Goal: Task Accomplishment & Management: Manage account settings

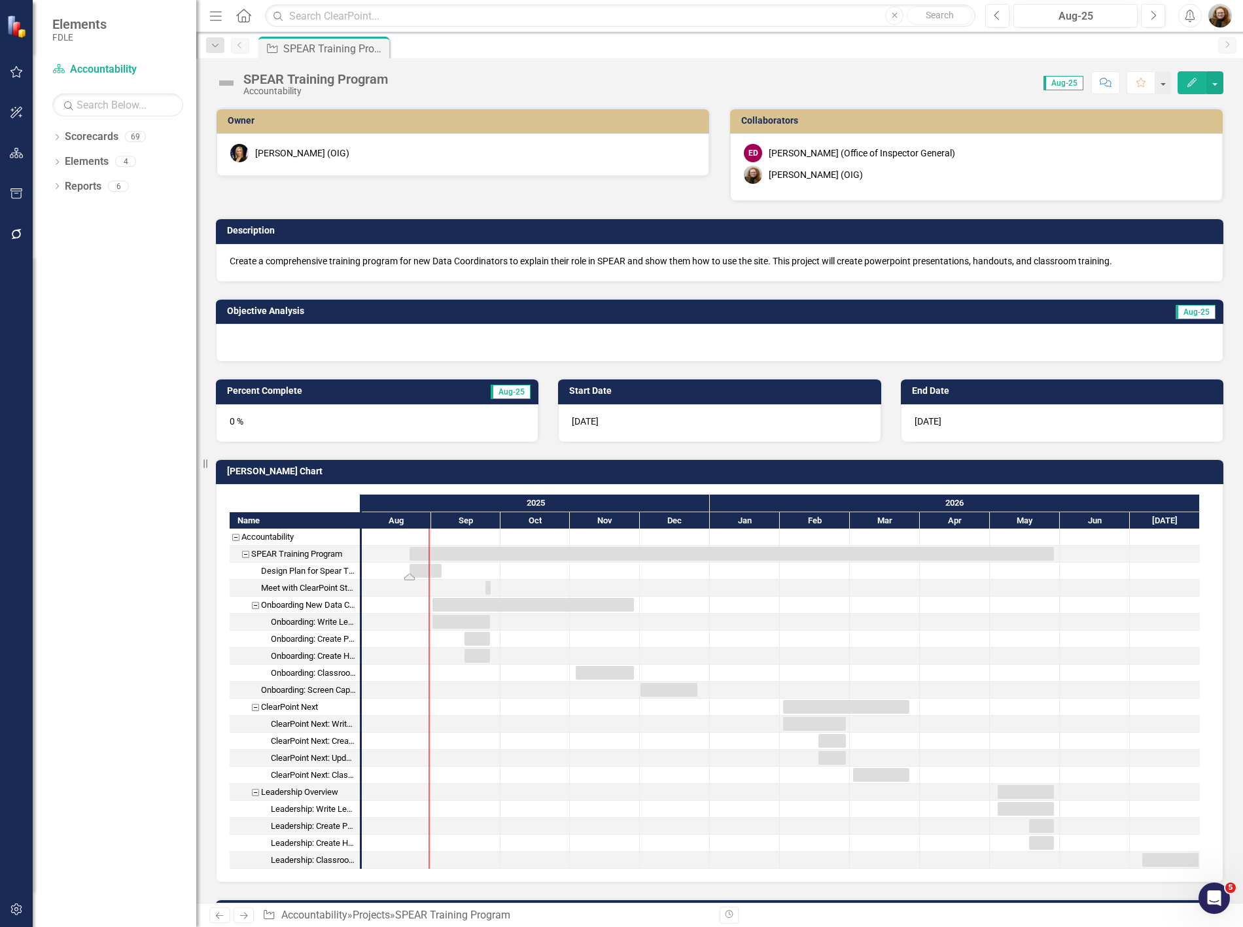
click at [421, 569] on div "Task: Start date: 2025-08-22 End date: 2025-09-05" at bounding box center [425, 571] width 32 height 14
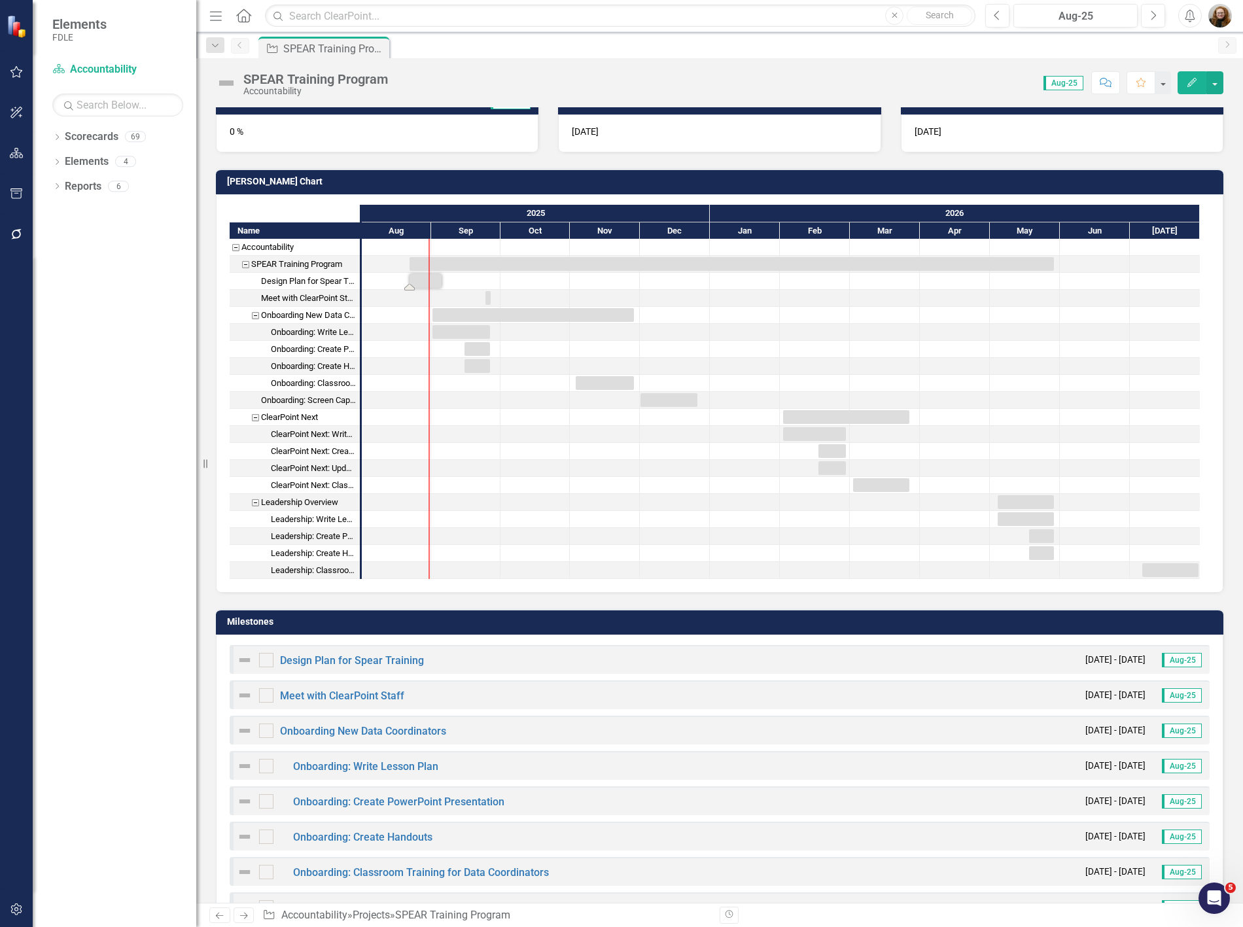
scroll to position [218, 0]
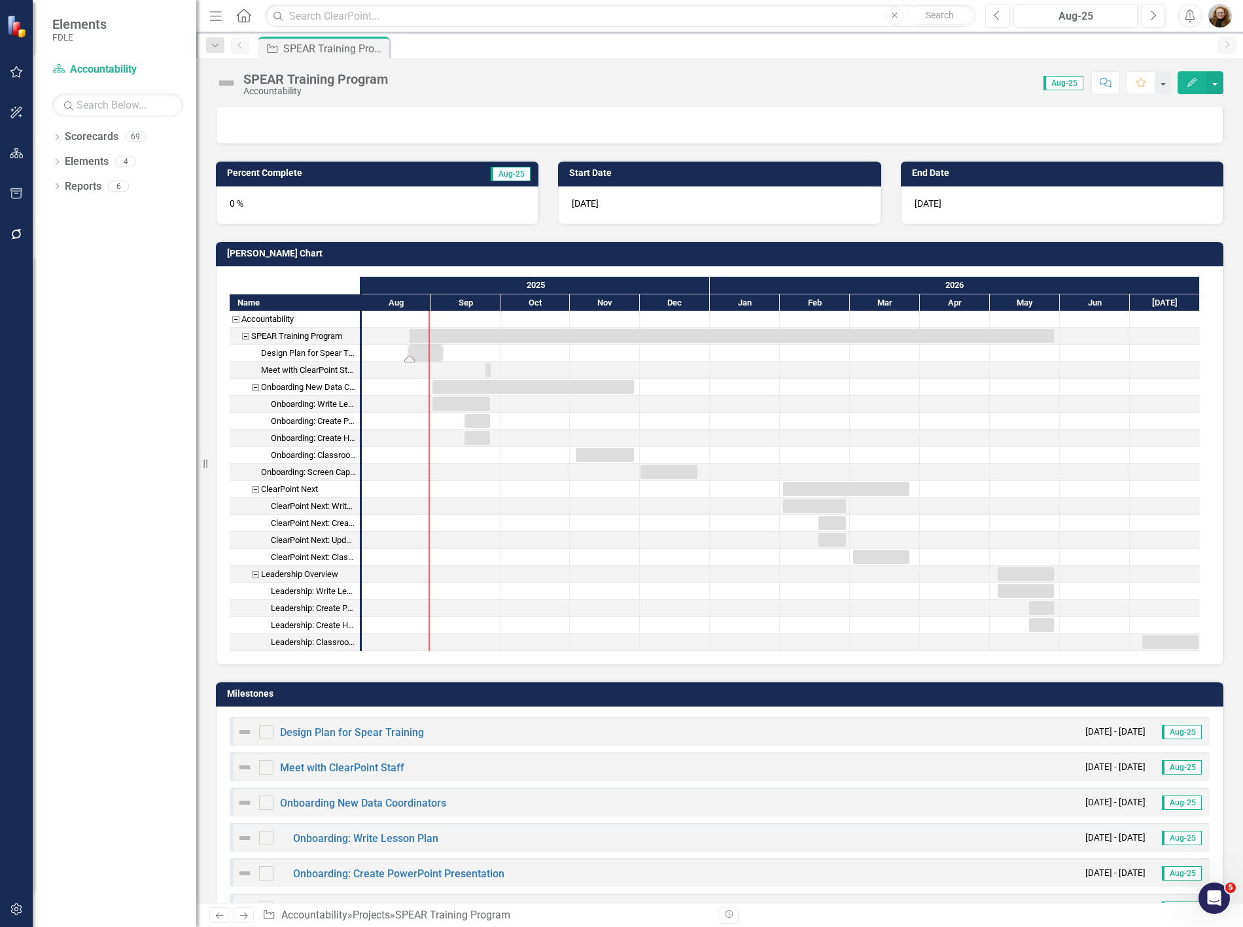
click at [296, 468] on div "Onboarding: Screen Captures Video of Common issues" at bounding box center [308, 472] width 95 height 17
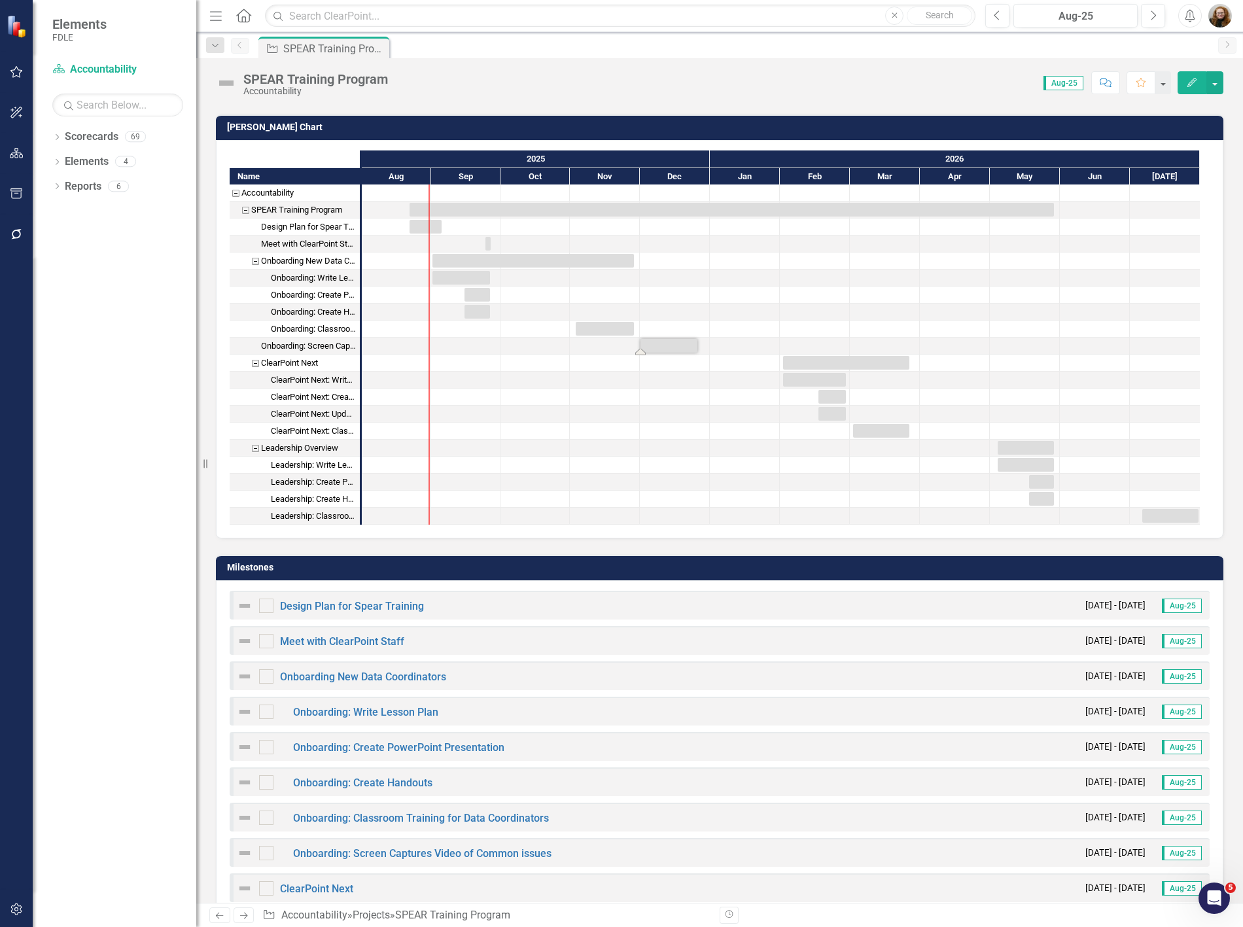
scroll to position [436, 0]
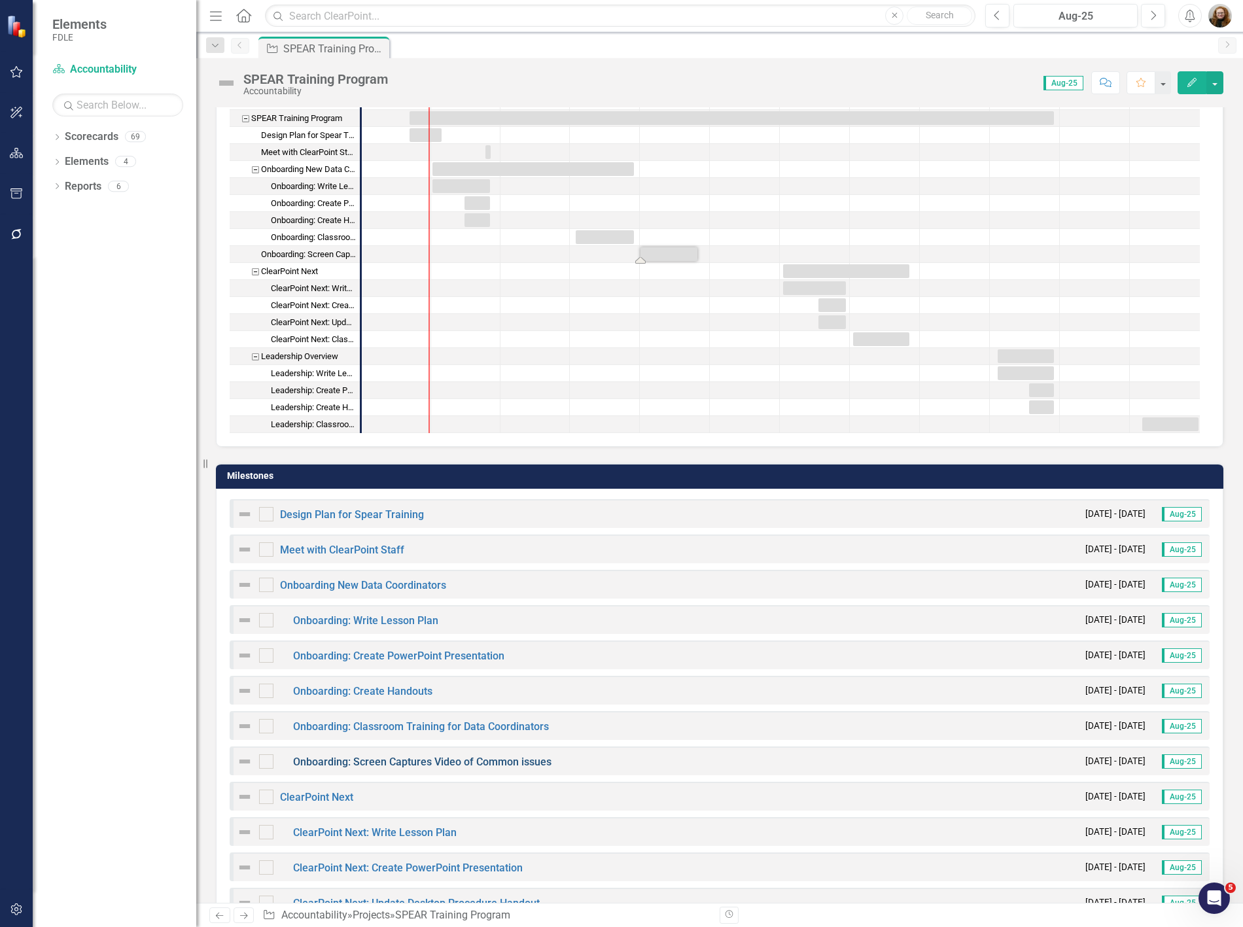
click at [504, 761] on link "Onboarding: Screen Captures Video of Common issues" at bounding box center [422, 762] width 258 height 12
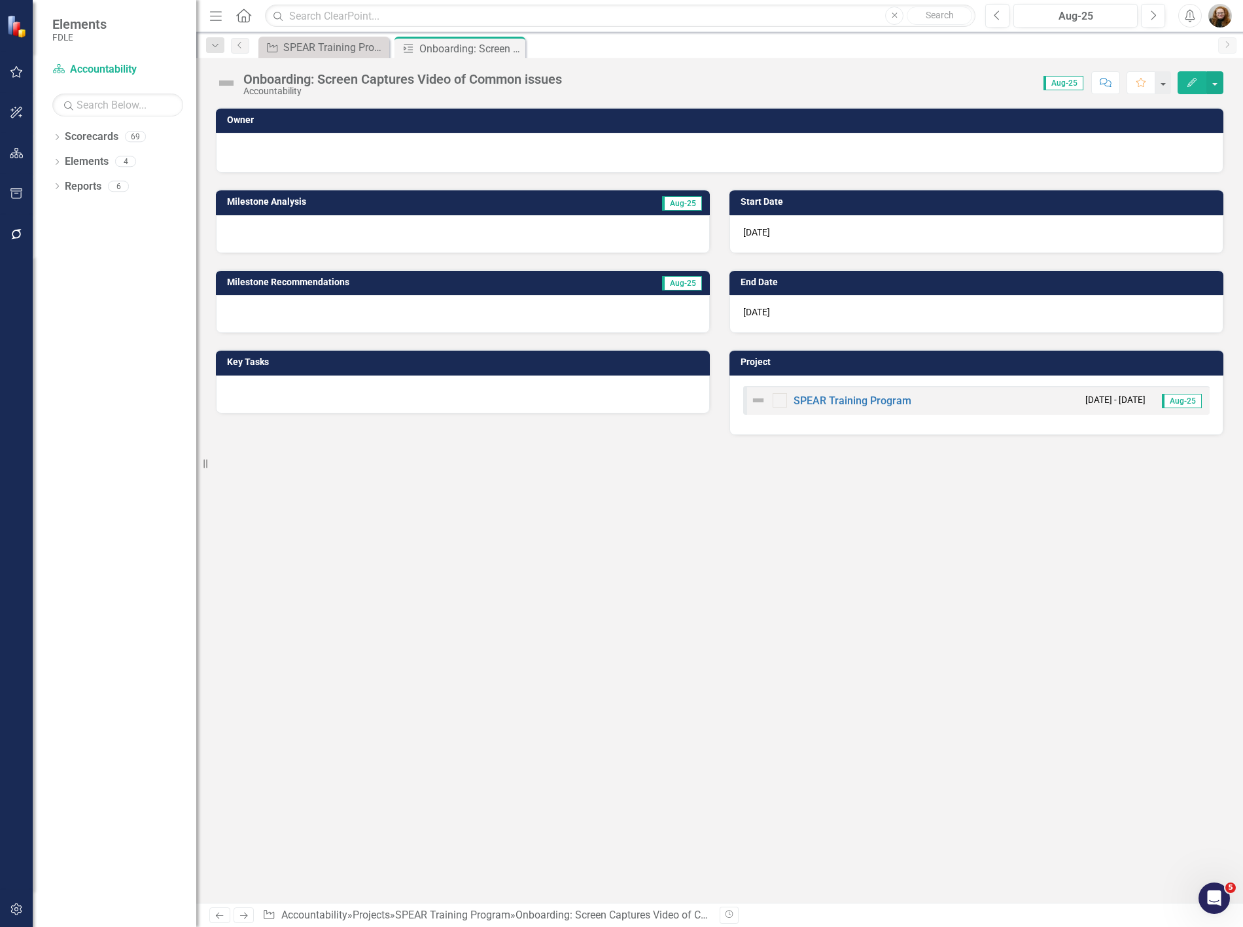
click at [1196, 89] on button "Edit" at bounding box center [1191, 82] width 29 height 23
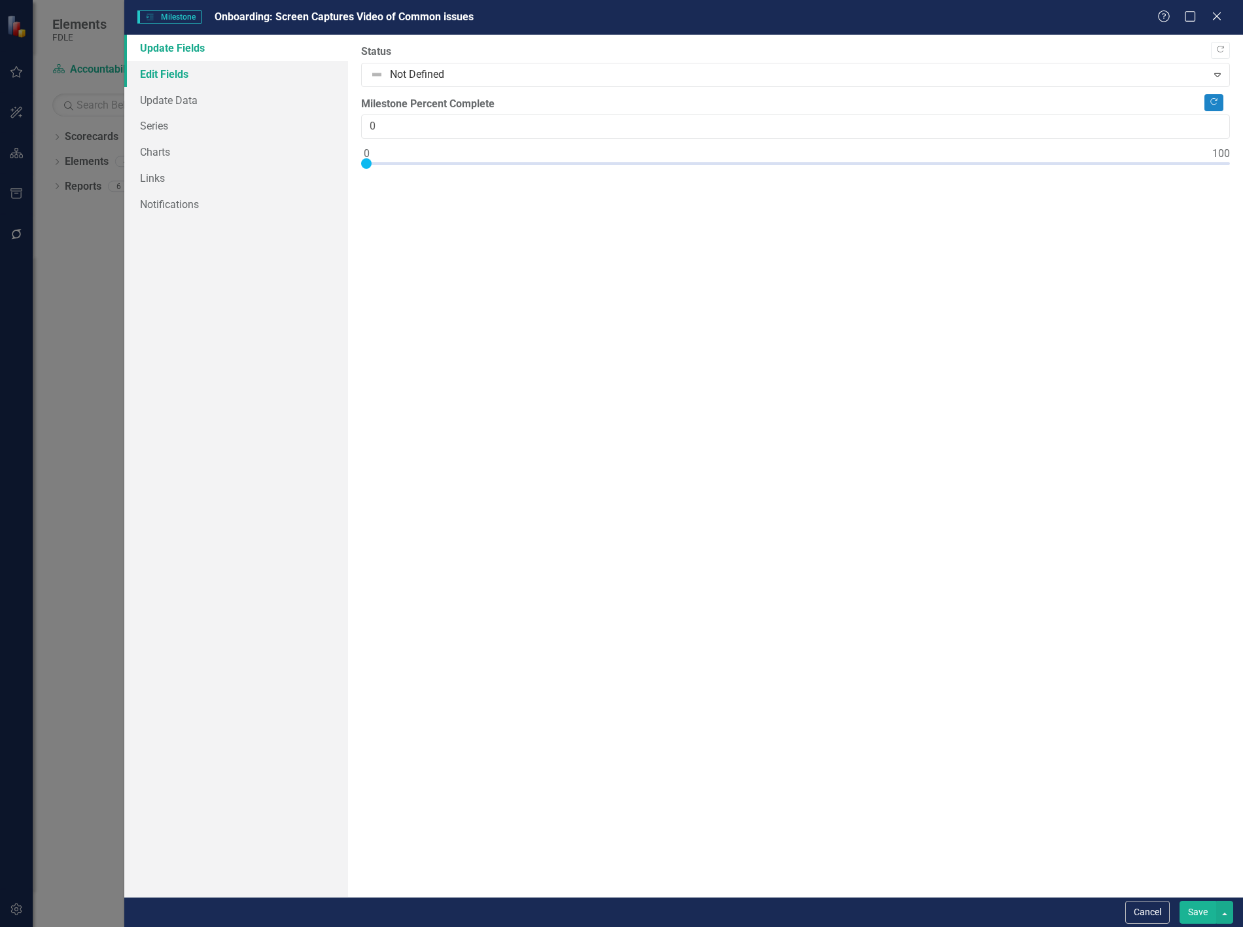
click at [171, 69] on link "Edit Fields" at bounding box center [236, 74] width 224 height 26
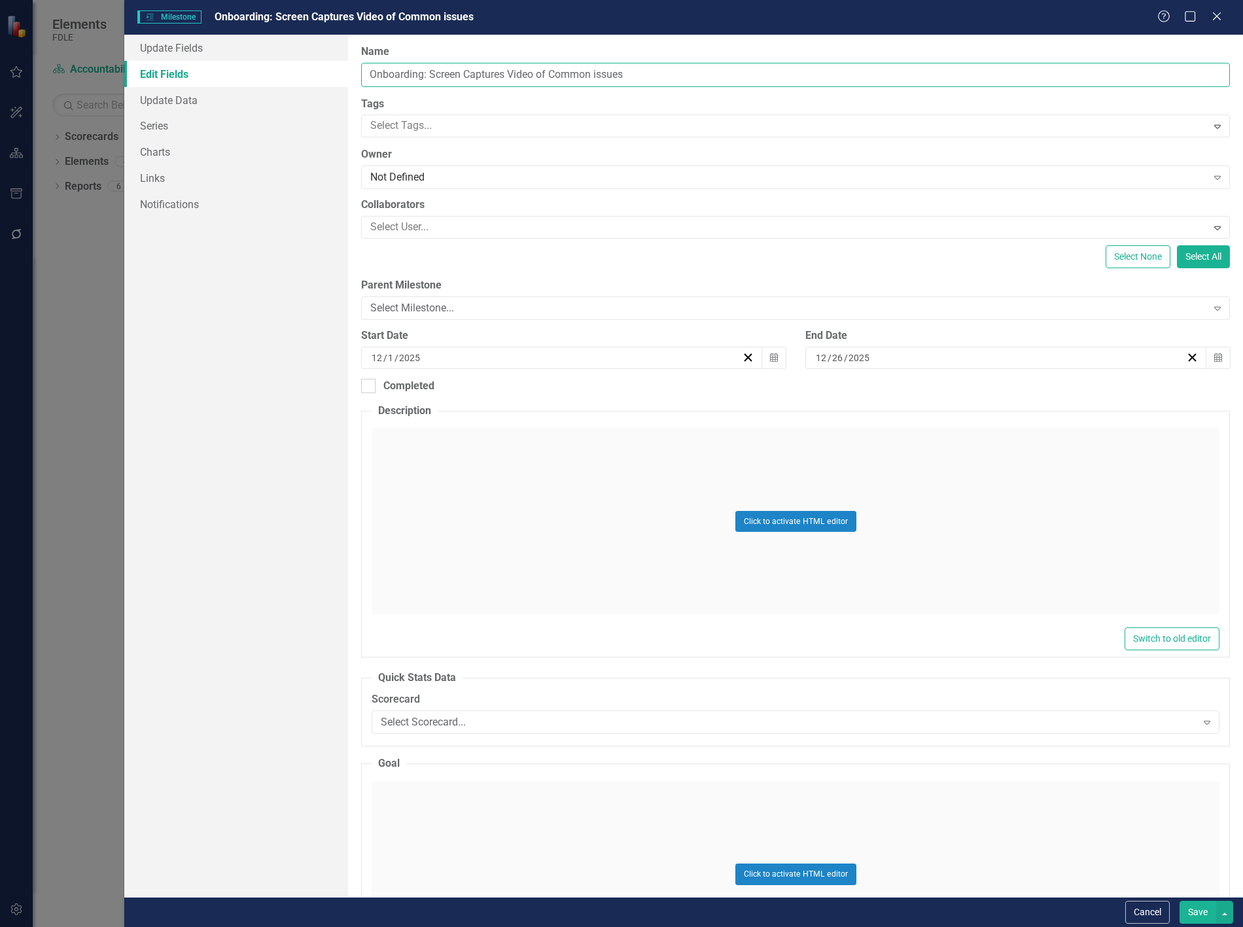
drag, startPoint x: 429, startPoint y: 75, endPoint x: 317, endPoint y: 81, distance: 112.0
click at [317, 81] on div "Update Fields Edit Fields Update Data Series Charts Links Notifications "Update…" at bounding box center [683, 466] width 1119 height 862
click at [444, 76] on input "Screen Captures Video of Common issues" at bounding box center [795, 75] width 869 height 24
type input "Screen Capture Video of Common issues"
click at [1197, 918] on button "Save" at bounding box center [1197, 912] width 37 height 23
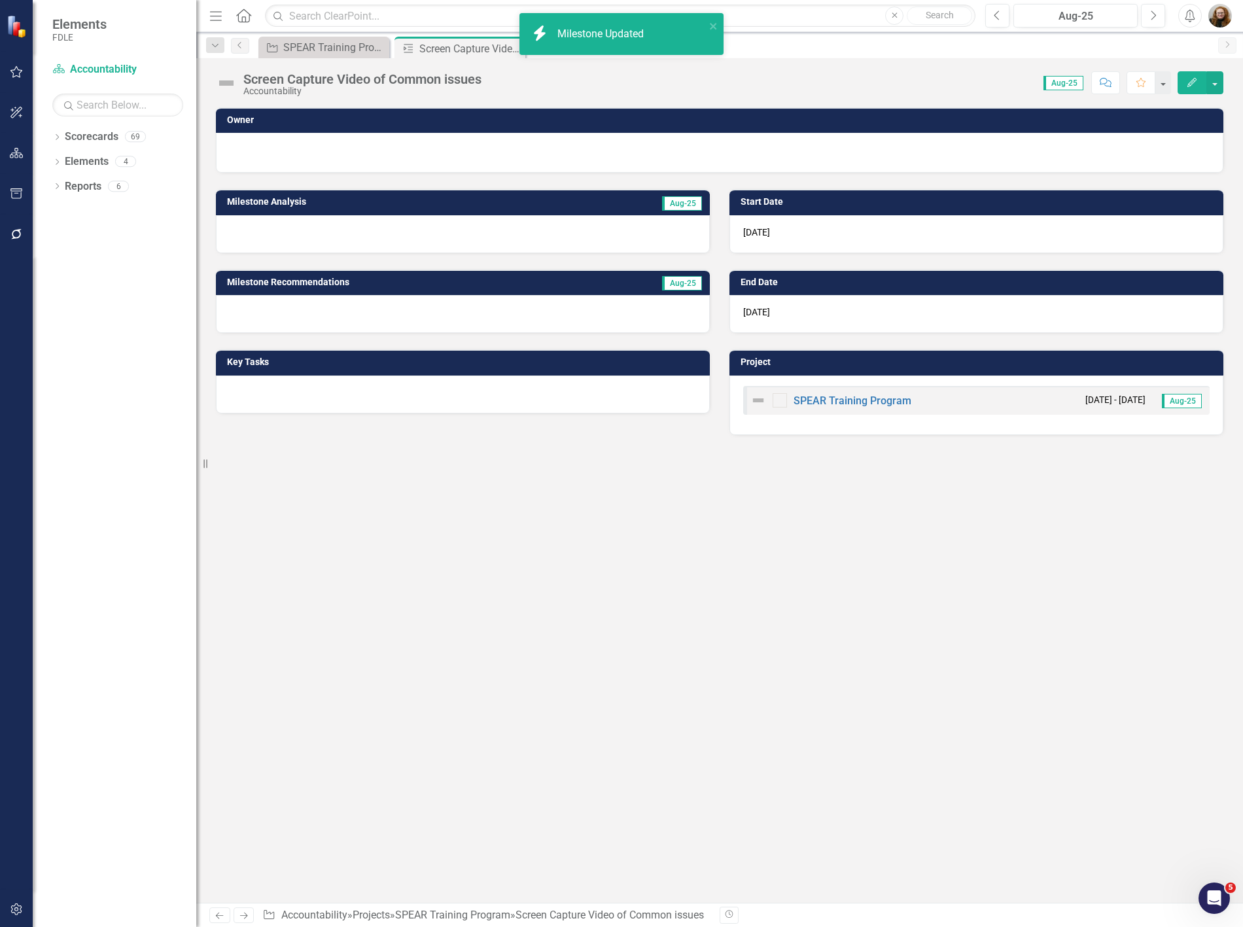
click at [290, 391] on div at bounding box center [463, 394] width 494 height 38
click at [365, 395] on div at bounding box center [463, 394] width 494 height 38
click at [364, 395] on div at bounding box center [463, 394] width 494 height 38
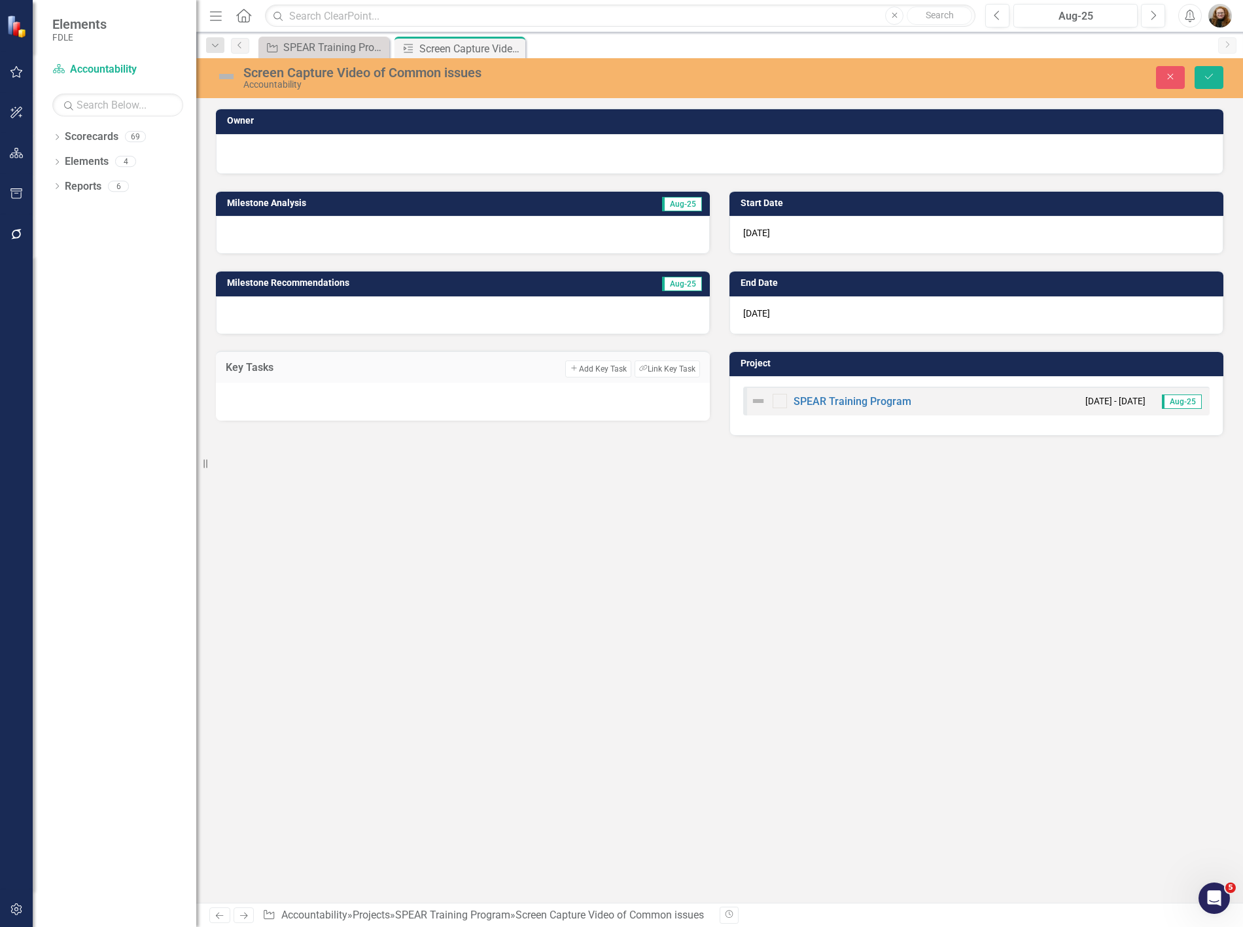
click at [328, 390] on div at bounding box center [463, 402] width 494 height 38
click at [316, 406] on div at bounding box center [463, 402] width 494 height 38
click at [593, 362] on button "Add Add Key Task" at bounding box center [597, 368] width 65 height 17
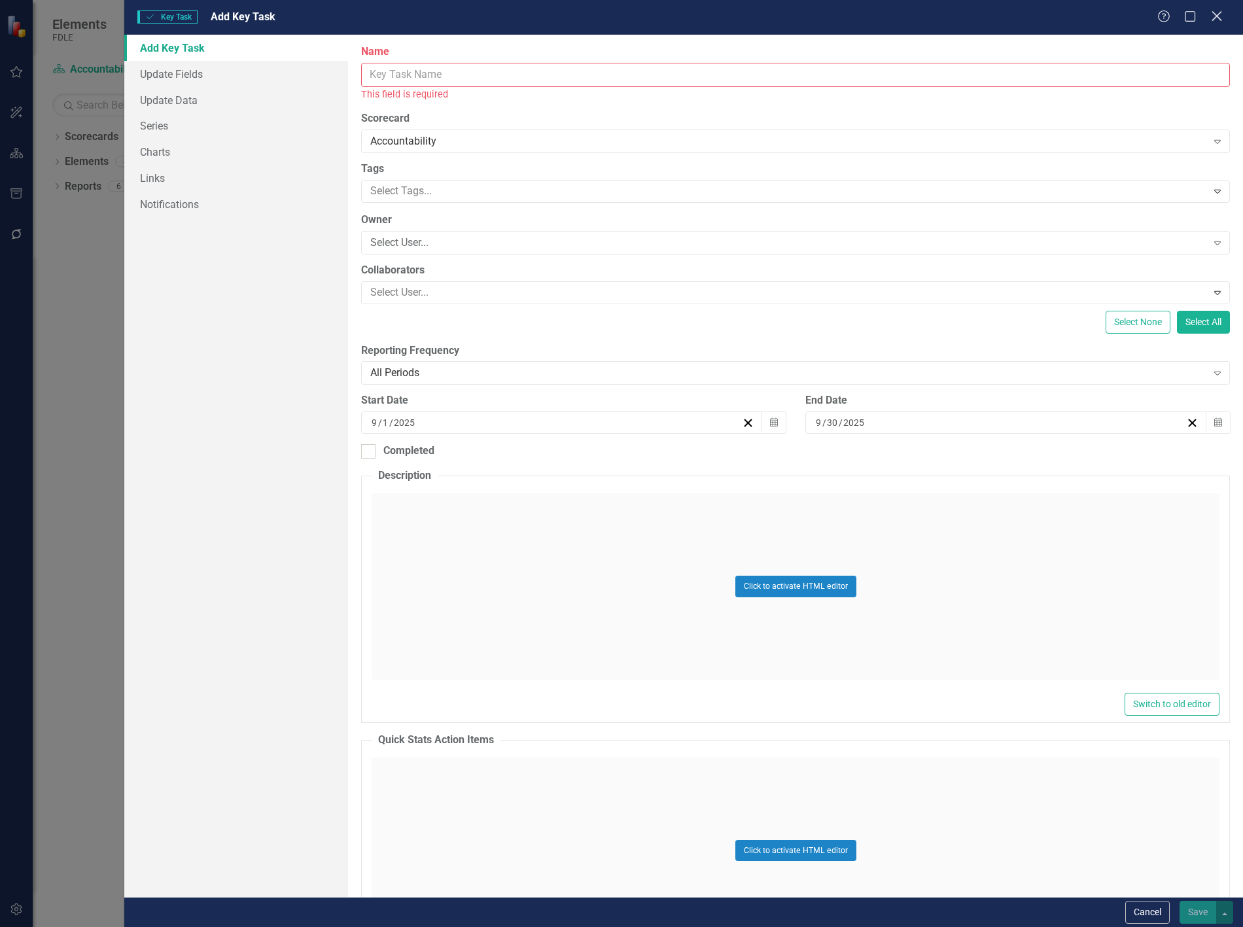
click at [1212, 20] on icon "Close" at bounding box center [1216, 16] width 16 height 12
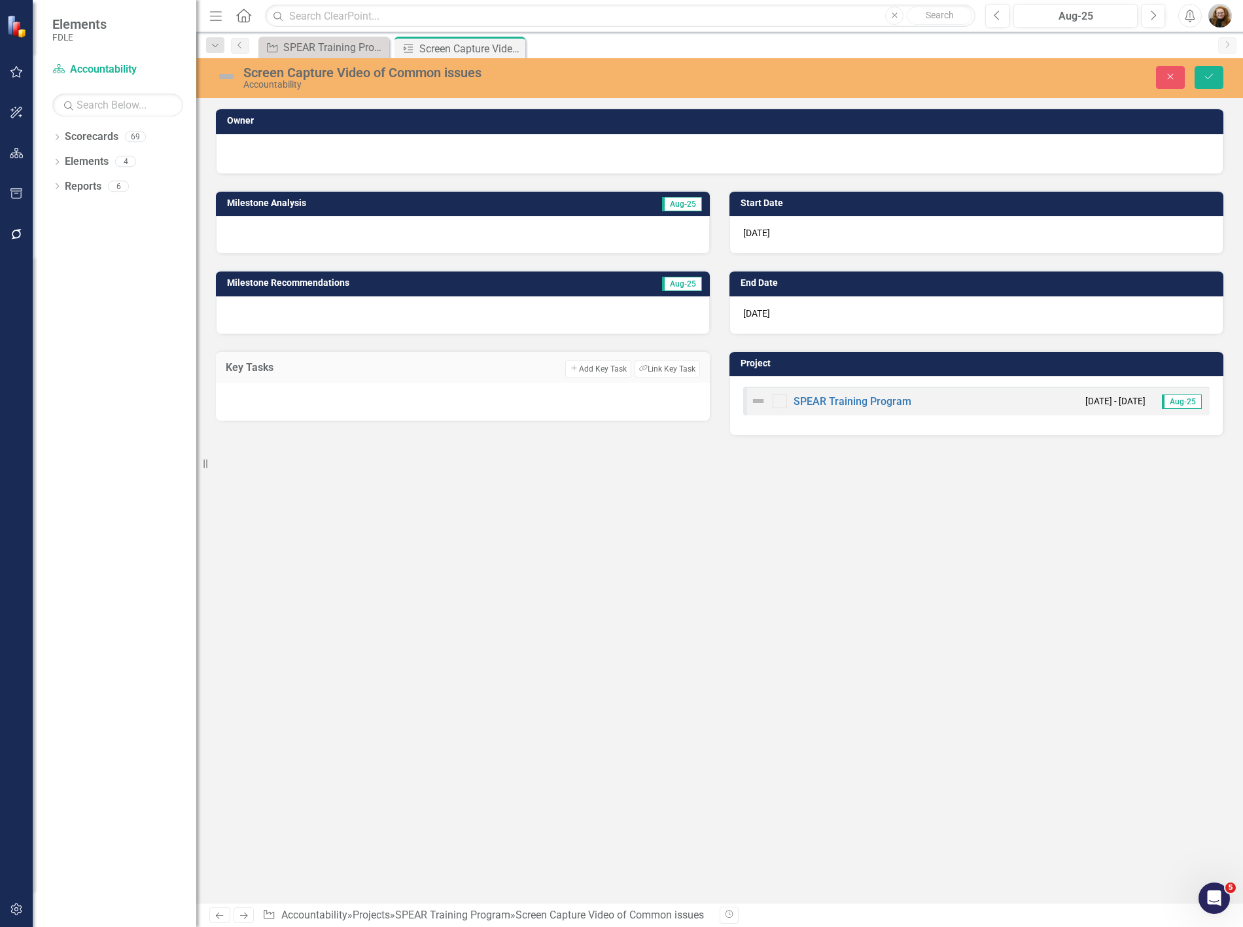
click at [670, 576] on div "Owner Milestone Analysis Aug-25 Milestone Recommendations Aug-25 Key Tasks Add …" at bounding box center [719, 505] width 1047 height 795
click at [1174, 85] on button "Close" at bounding box center [1170, 77] width 29 height 23
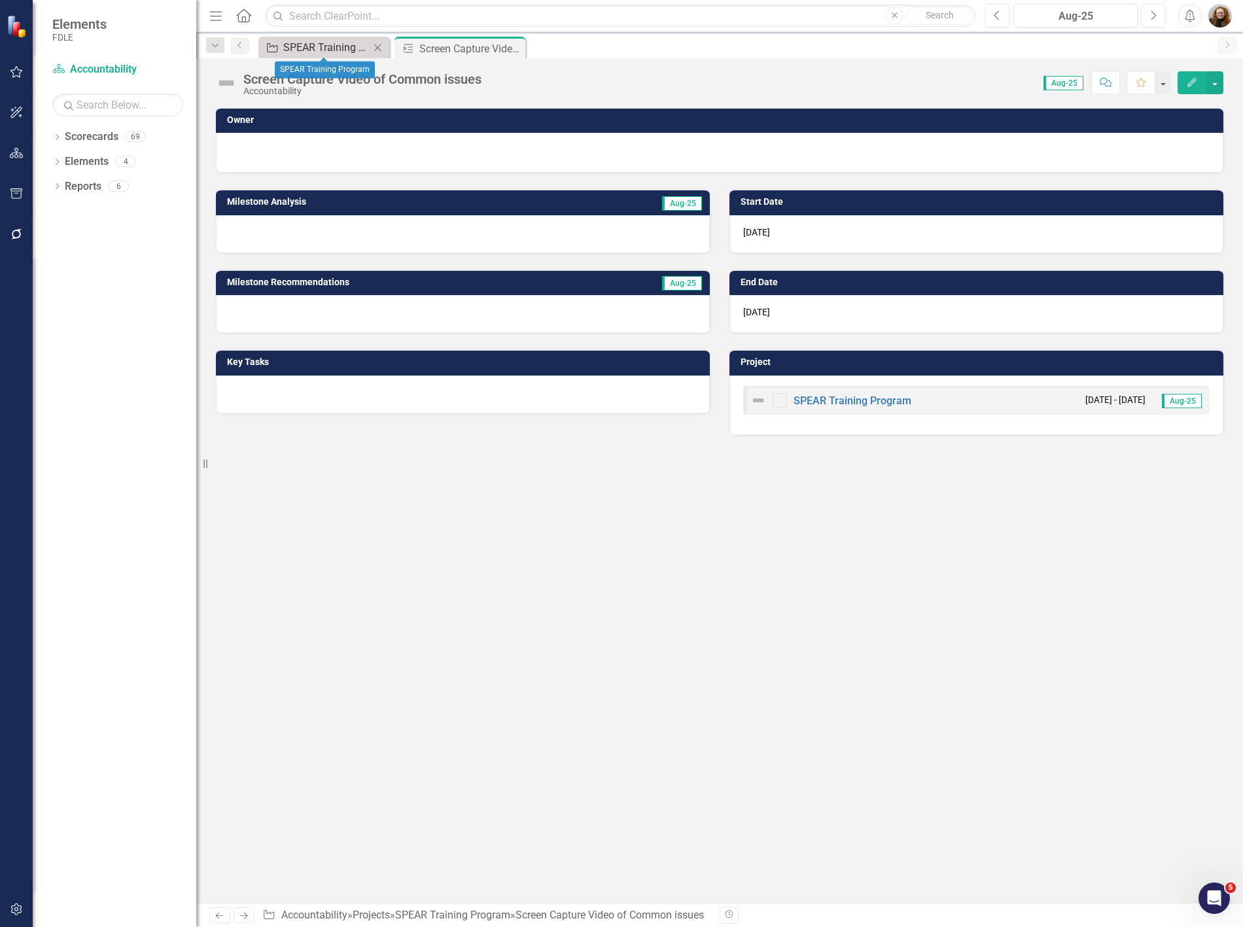
click at [319, 42] on div "SPEAR Training Program" at bounding box center [326, 47] width 86 height 16
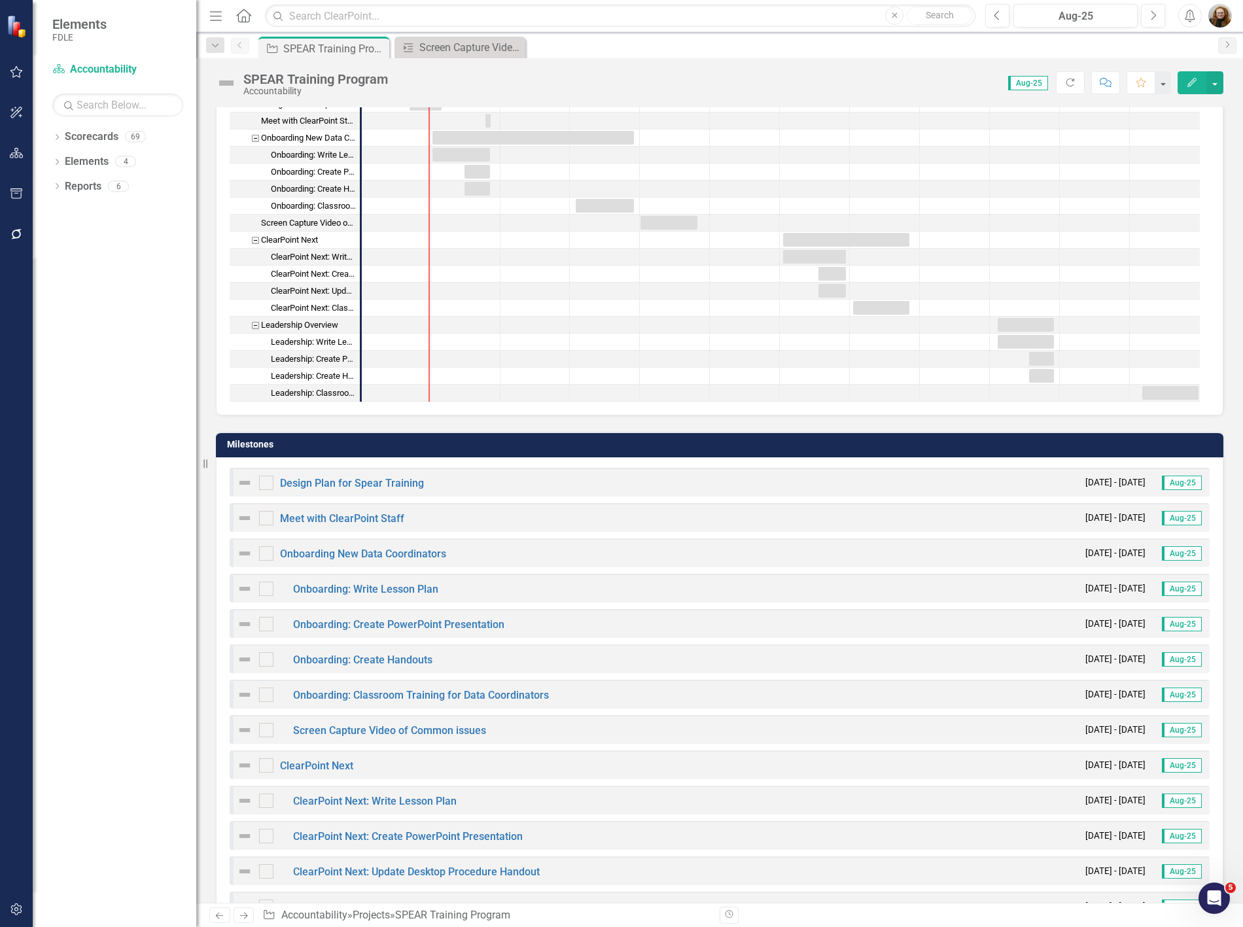
scroll to position [691, 0]
